Goal: Check status: Check status

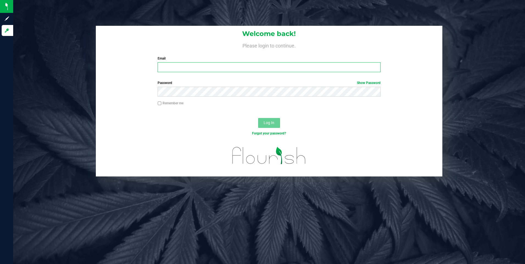
type input "[EMAIL_ADDRESS][DOMAIN_NAME]"
click at [69, 22] on div "Welcome back! Please login to continue. Email [EMAIL_ADDRESS][DOMAIN_NAME] Requ…" at bounding box center [269, 132] width 512 height 264
click at [265, 125] on span "Log In" at bounding box center [269, 123] width 11 height 4
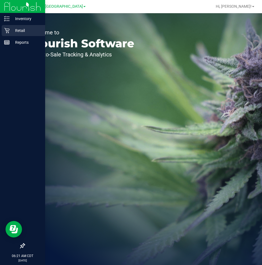
click at [15, 33] on p "Retail" at bounding box center [26, 30] width 33 height 7
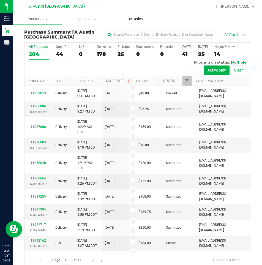
click at [131, 19] on span "Deliveries" at bounding box center [135, 18] width 30 height 5
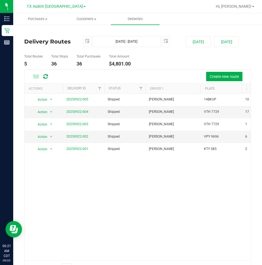
click at [83, 7] on span at bounding box center [84, 6] width 2 height 1
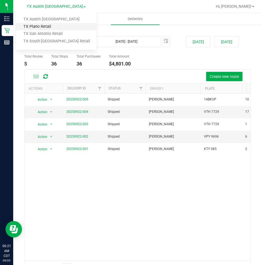
click at [44, 26] on link "TX Plano Retail" at bounding box center [56, 26] width 80 height 7
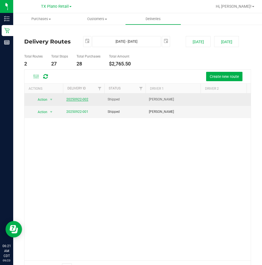
click at [78, 101] on link "20250922-002" at bounding box center [77, 99] width 22 height 4
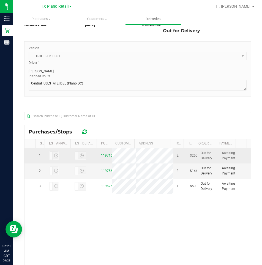
scroll to position [82, 0]
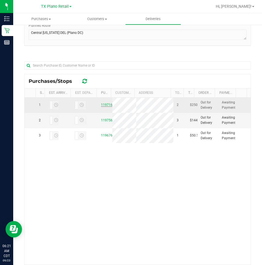
click at [106, 105] on link "11971602" at bounding box center [108, 105] width 15 height 4
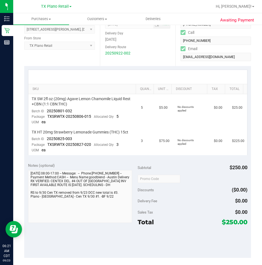
scroll to position [137, 0]
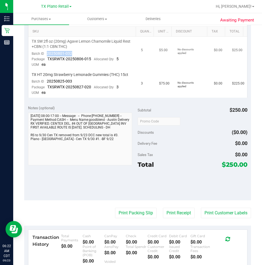
drag, startPoint x: 74, startPoint y: 54, endPoint x: 45, endPoint y: 55, distance: 28.6
click at [45, 55] on td "TX SW 2fl oz (20mg) Agave Lemon Chamomile Liquid Rest +CBN (1:1 CBN:THC) Batch …" at bounding box center [82, 53] width 109 height 33
drag, startPoint x: 74, startPoint y: 82, endPoint x: 45, endPoint y: 81, distance: 28.9
click at [45, 81] on td "TX HT 20mg Strawberry Lemonade Gummies (THC) 15ct Batch ID 20250825-003 Package…" at bounding box center [82, 84] width 109 height 28
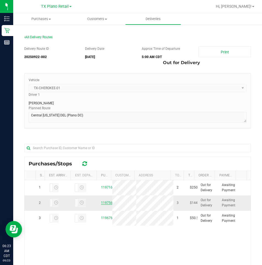
click at [105, 203] on link "11975626" at bounding box center [108, 203] width 15 height 4
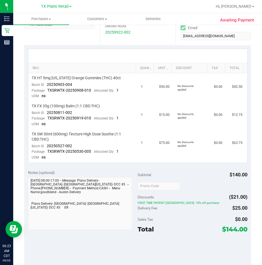
scroll to position [110, 0]
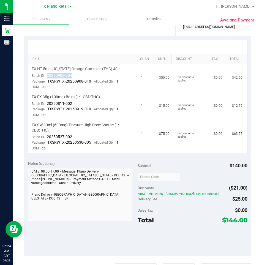
drag, startPoint x: 72, startPoint y: 74, endPoint x: 45, endPoint y: 76, distance: 27.2
click at [45, 76] on td "TX HT 5mg [US_STATE] Orange Gummies (THC) 40ct Batch ID 20250903-004 Package TX…" at bounding box center [82, 78] width 109 height 28
drag, startPoint x: 74, startPoint y: 103, endPoint x: 47, endPoint y: 104, distance: 27.2
click at [47, 104] on td "TX FX 35g (100mg) Balm (1:1 CBD:THC) Batch ID 20250811-002 Package TXSRWTX-2025…" at bounding box center [82, 106] width 109 height 28
drag, startPoint x: 74, startPoint y: 137, endPoint x: 47, endPoint y: 136, distance: 26.9
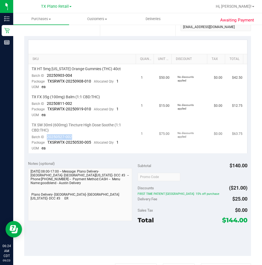
click at [47, 136] on td "TX SW 30ml (600mg) Tincture High Dose Soothe (1:1 CBD:THC) Batch ID 20250527-00…" at bounding box center [82, 136] width 109 height 33
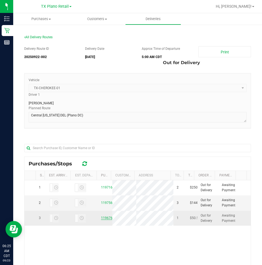
click at [102, 220] on link "11967678" at bounding box center [108, 218] width 15 height 4
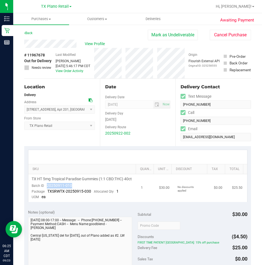
drag, startPoint x: 79, startPoint y: 189, endPoint x: 45, endPoint y: 192, distance: 34.0
click at [45, 192] on td "TX HT 5mg Tropical Paradise Gummies (1:1 CBD:THC) 40ct Batch ID 20250911-010 Pa…" at bounding box center [82, 188] width 109 height 28
